Goal: Information Seeking & Learning: Learn about a topic

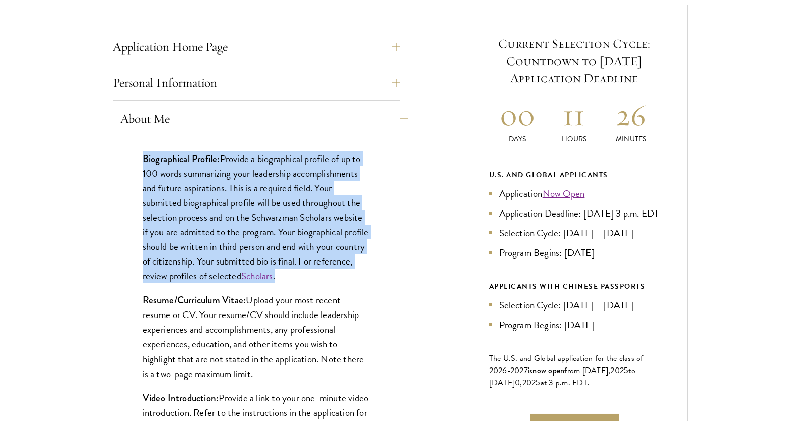
scroll to position [404, 0]
drag, startPoint x: 111, startPoint y: 115, endPoint x: 321, endPoint y: 276, distance: 264.6
copy div "About Me Biographical Profile: Provide a biographical profile of up to 100 word…"
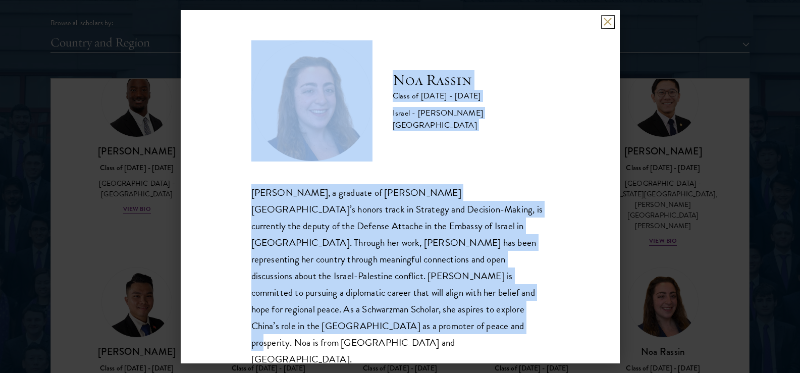
click at [608, 26] on button at bounding box center [608, 22] width 9 height 9
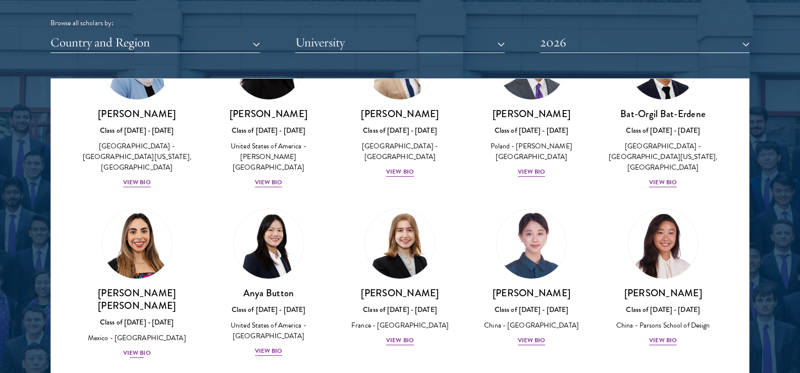
scroll to position [631, 0]
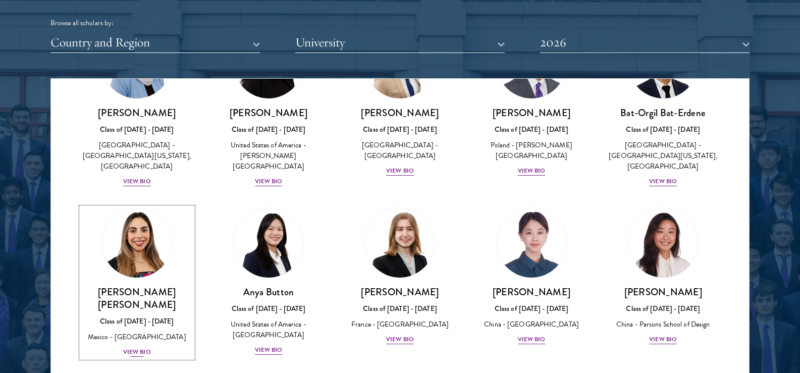
click at [138, 348] on div "View Bio" at bounding box center [137, 352] width 28 height 10
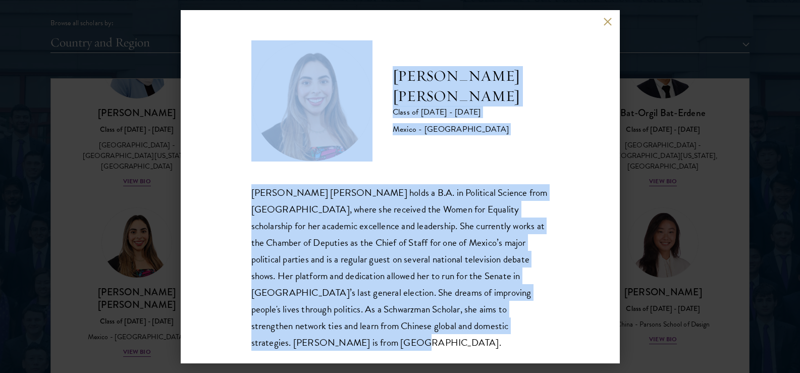
drag, startPoint x: 371, startPoint y: 60, endPoint x: 518, endPoint y: 350, distance: 325.2
click at [518, 350] on div "[PERSON_NAME] [PERSON_NAME] Class of [DATE] - [DATE] [GEOGRAPHIC_DATA] - [GEOGR…" at bounding box center [400, 195] width 298 height 310
copy div "[PERSON_NAME] [PERSON_NAME] Class of [DATE] - [DATE] Mexico - Instituto Tecnoló…"
click at [604, 23] on button at bounding box center [608, 22] width 9 height 9
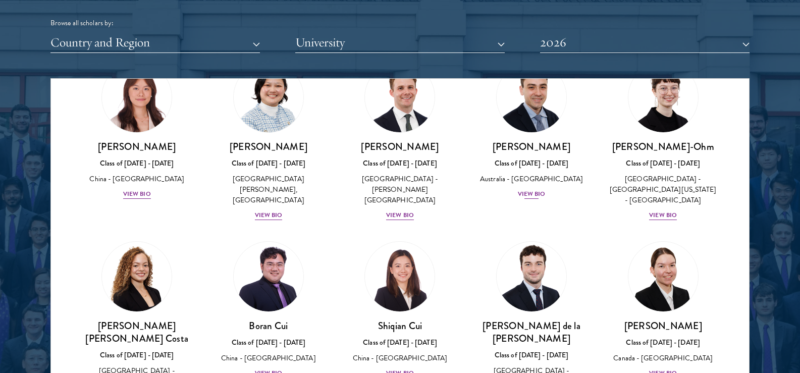
scroll to position [984, 0]
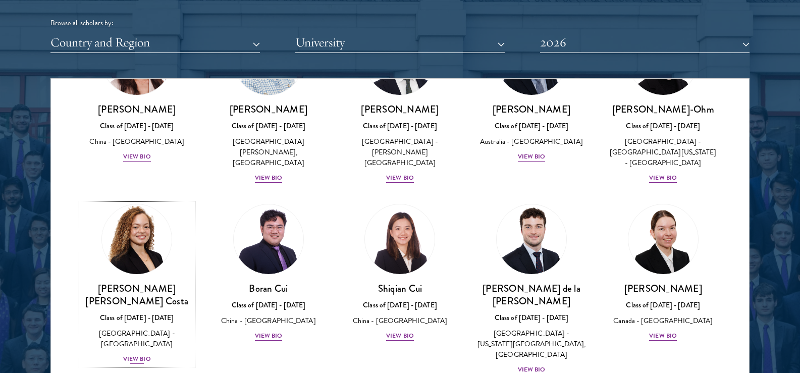
click at [144, 354] on div "View Bio" at bounding box center [137, 359] width 28 height 10
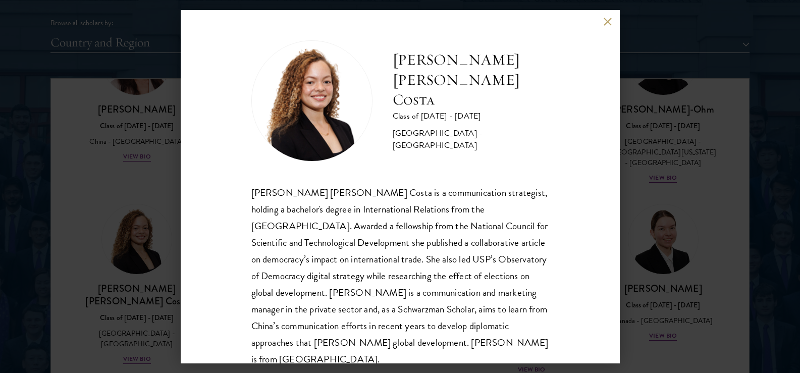
click at [605, 19] on button at bounding box center [608, 22] width 9 height 9
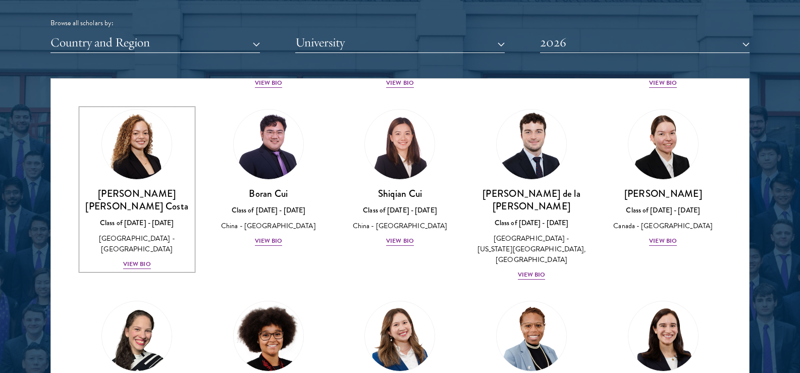
scroll to position [1085, 0]
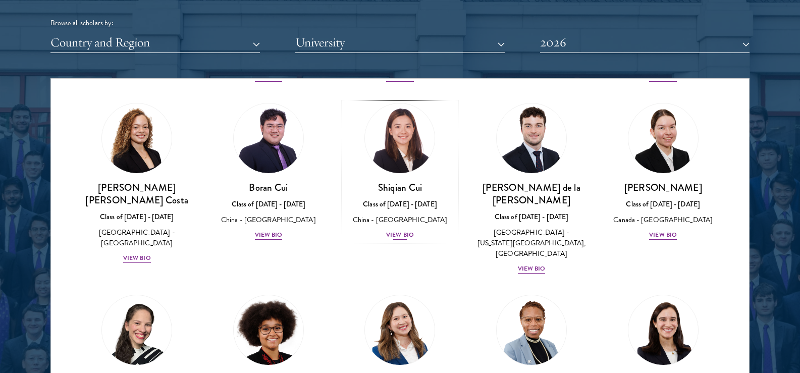
click at [396, 230] on div "View Bio" at bounding box center [400, 235] width 28 height 10
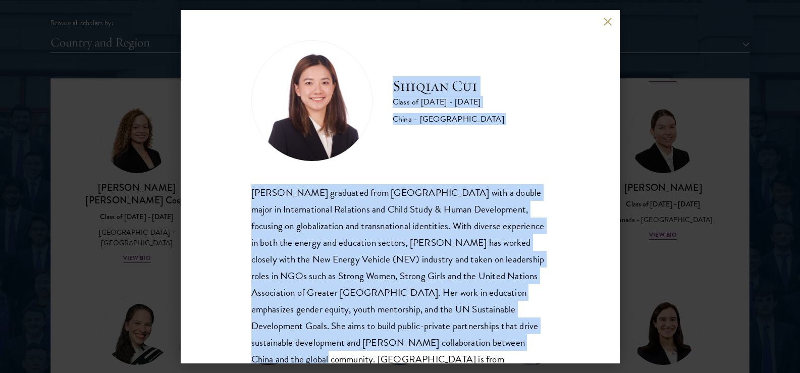
scroll to position [35, 0]
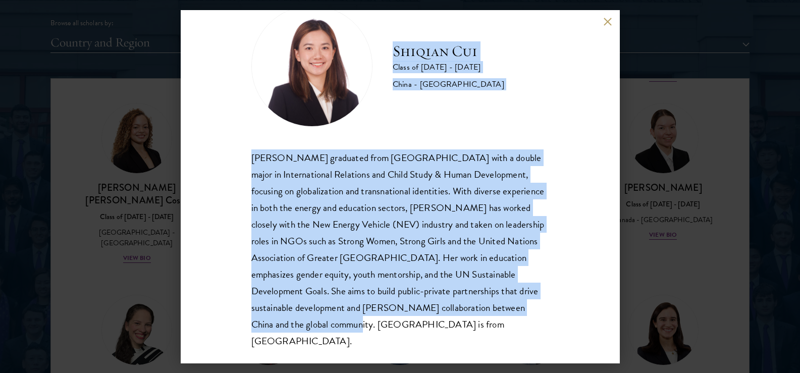
drag, startPoint x: 385, startPoint y: 71, endPoint x: 513, endPoint y: 316, distance: 276.8
click at [513, 316] on div "[PERSON_NAME] Class of [DATE] - [DATE] [GEOGRAPHIC_DATA] - [GEOGRAPHIC_DATA] [P…" at bounding box center [400, 178] width 298 height 344
copy div "[PERSON_NAME] Class of [DATE] - [DATE] [GEOGRAPHIC_DATA] - [GEOGRAPHIC_DATA] [P…"
click at [608, 22] on button at bounding box center [608, 22] width 9 height 9
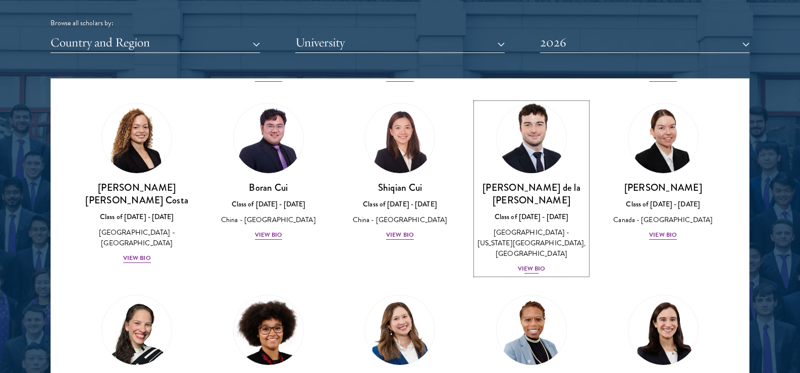
click at [520, 264] on div "View Bio" at bounding box center [532, 269] width 28 height 10
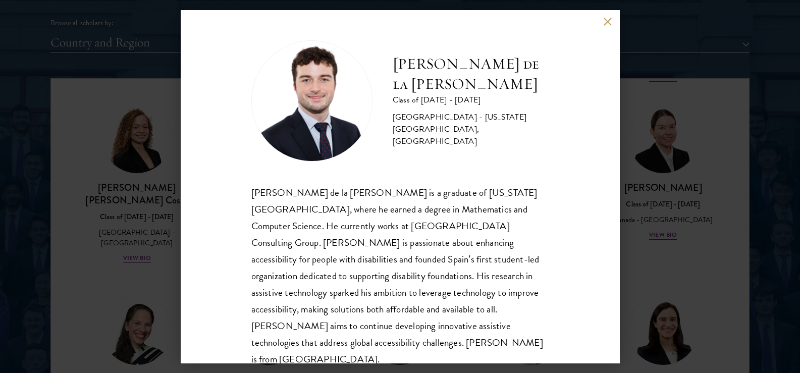
click at [608, 21] on button at bounding box center [608, 22] width 9 height 9
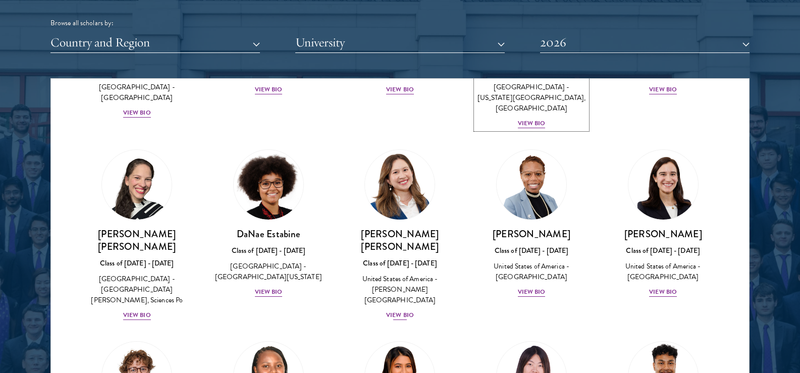
scroll to position [1236, 0]
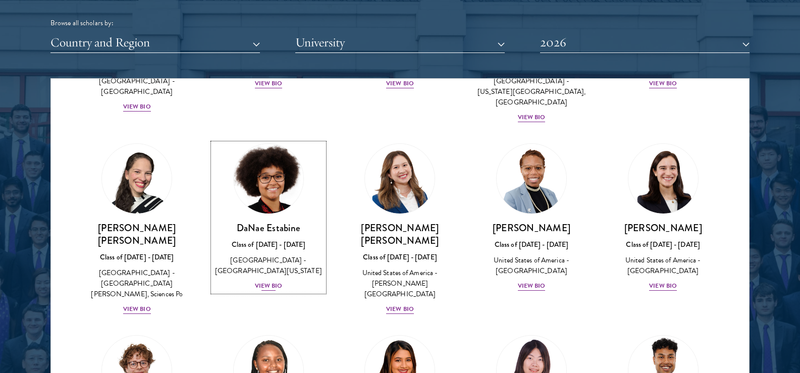
click at [266, 281] on div "View Bio" at bounding box center [269, 286] width 28 height 10
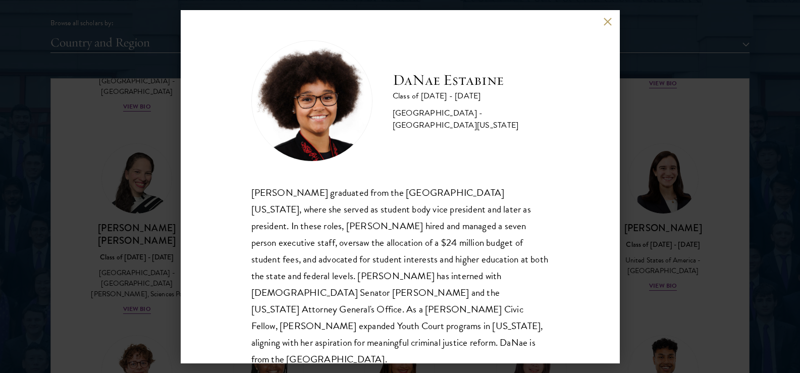
click at [608, 22] on button at bounding box center [608, 22] width 9 height 9
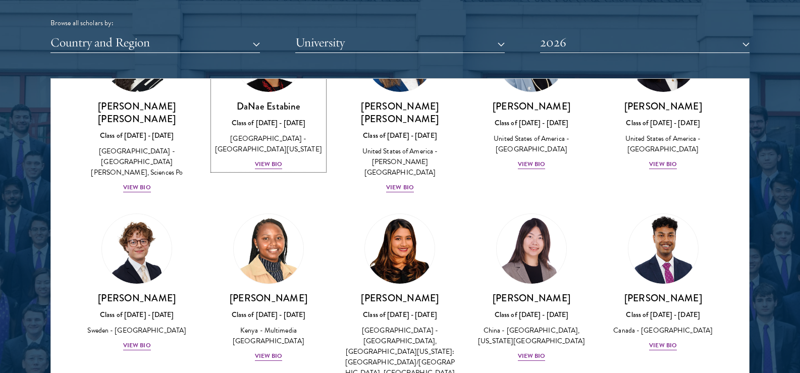
scroll to position [1388, 0]
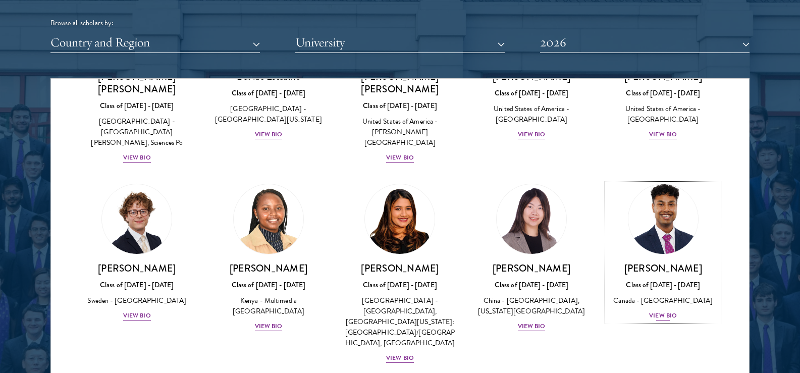
click at [662, 262] on div "[PERSON_NAME] Class of [DATE] - [DATE] [GEOGRAPHIC_DATA] - [GEOGRAPHIC_DATA] Vi…" at bounding box center [663, 292] width 112 height 60
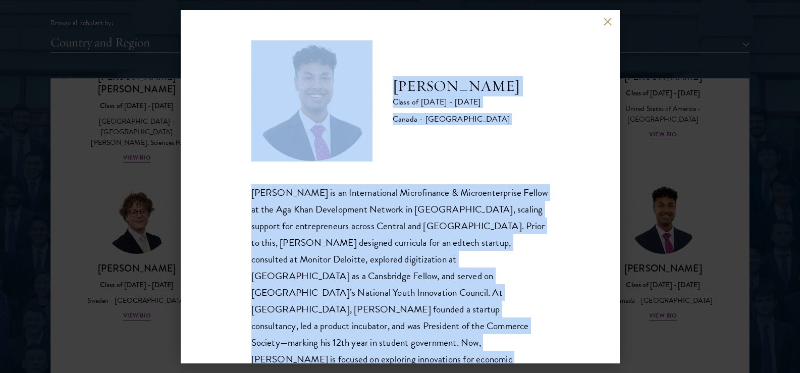
scroll to position [18, 0]
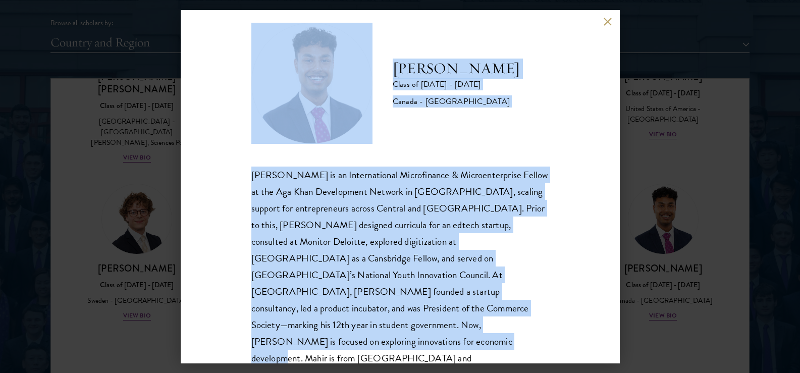
drag, startPoint x: 380, startPoint y: 62, endPoint x: 511, endPoint y: 336, distance: 304.1
click at [531, 355] on div "[PERSON_NAME] Class of [DATE] - [DATE] [GEOGRAPHIC_DATA] - [GEOGRAPHIC_DATA] [P…" at bounding box center [400, 186] width 439 height 353
copy div "[PERSON_NAME] Class of [DATE] - [DATE] Canada - [GEOGRAPHIC_DATA] [PERSON_NAME]…"
